Goal: Navigation & Orientation: Find specific page/section

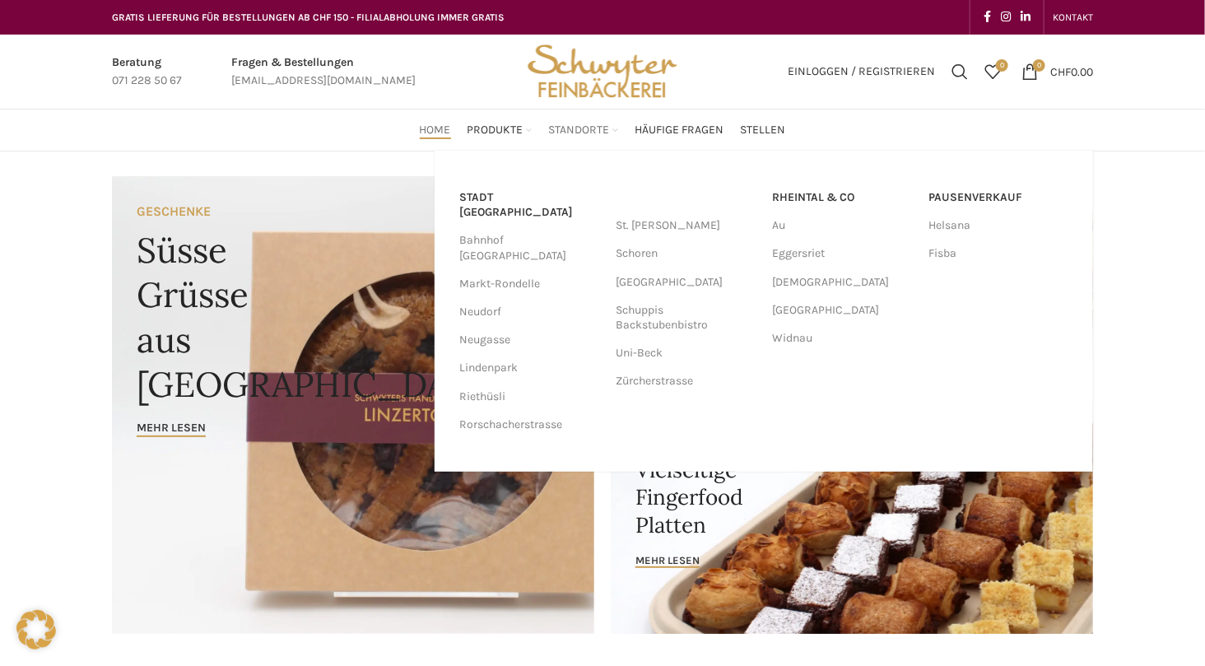
click at [585, 129] on span "Standorte" at bounding box center [579, 131] width 61 height 16
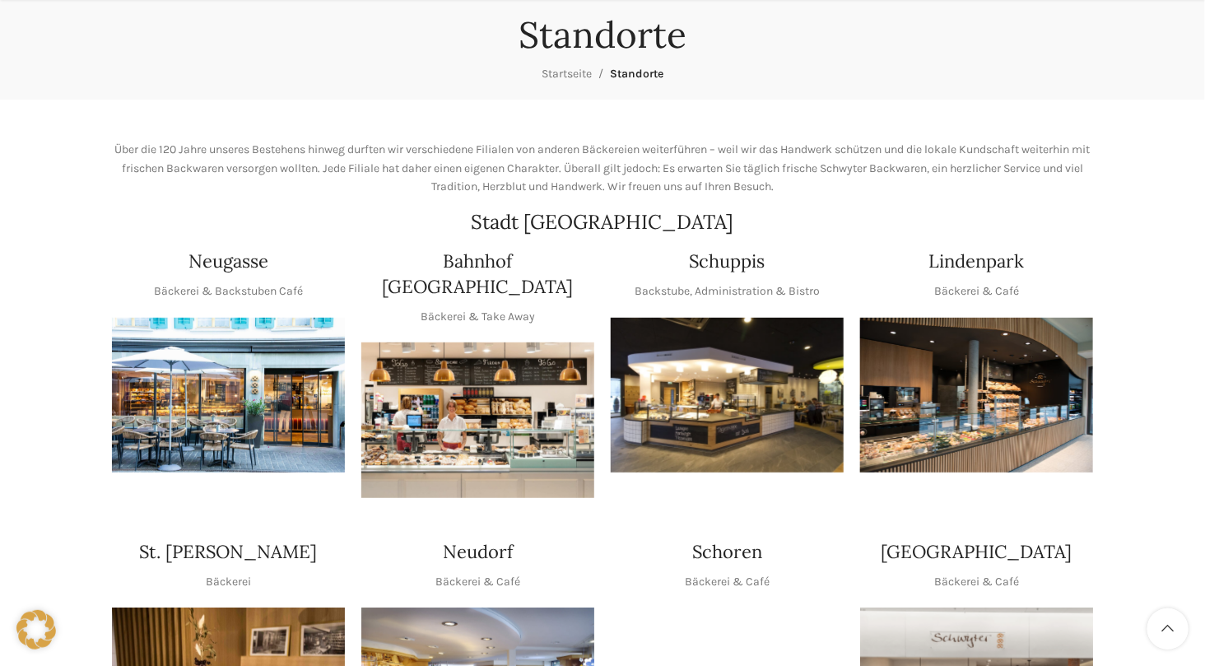
scroll to position [165, 0]
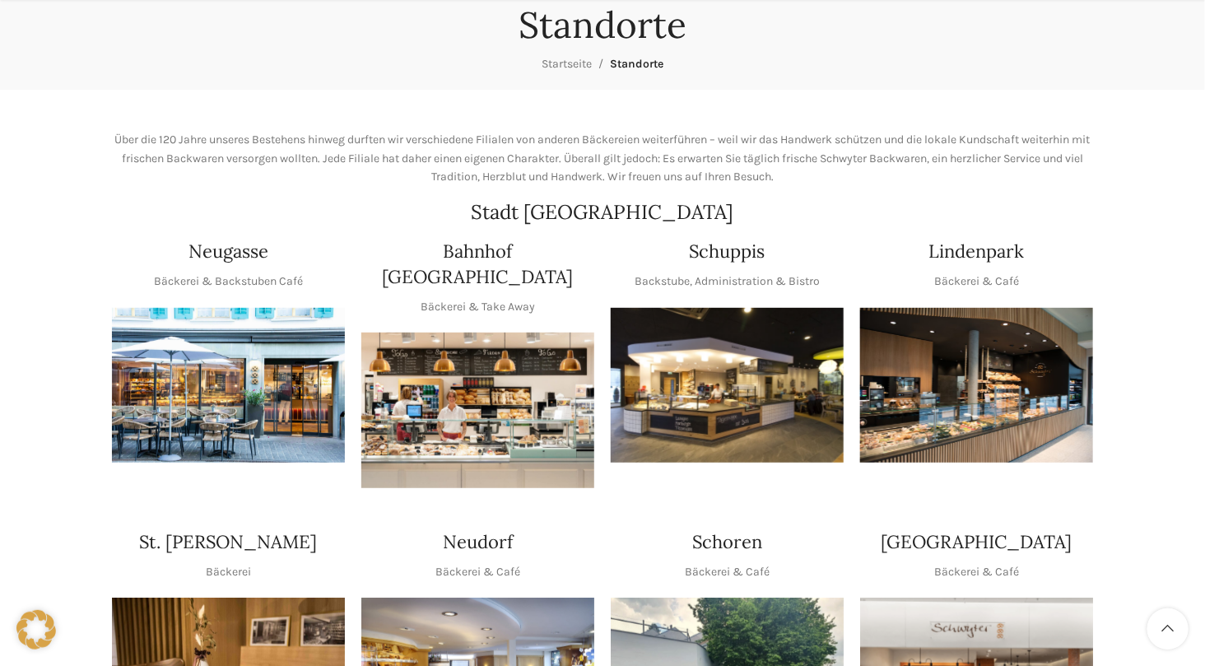
click at [268, 389] on img "1 / 1" at bounding box center [228, 386] width 233 height 156
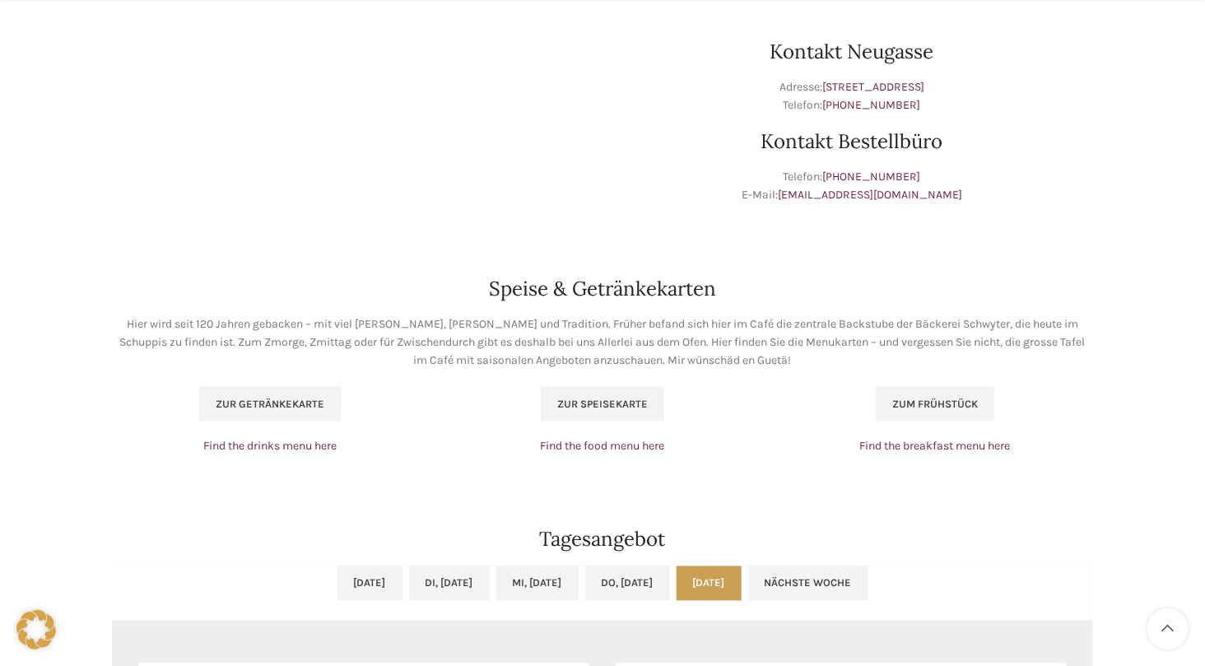
scroll to position [906, 0]
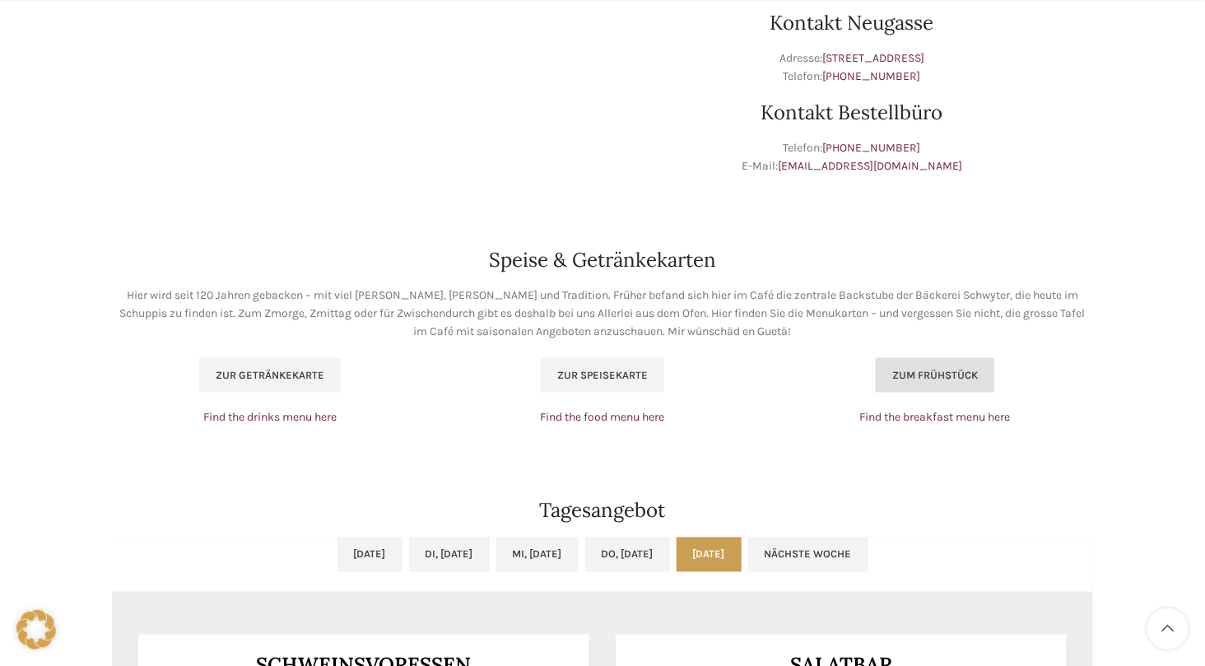
click at [957, 370] on span "Zum Frühstück" at bounding box center [935, 375] width 86 height 13
